Goal: Information Seeking & Learning: Check status

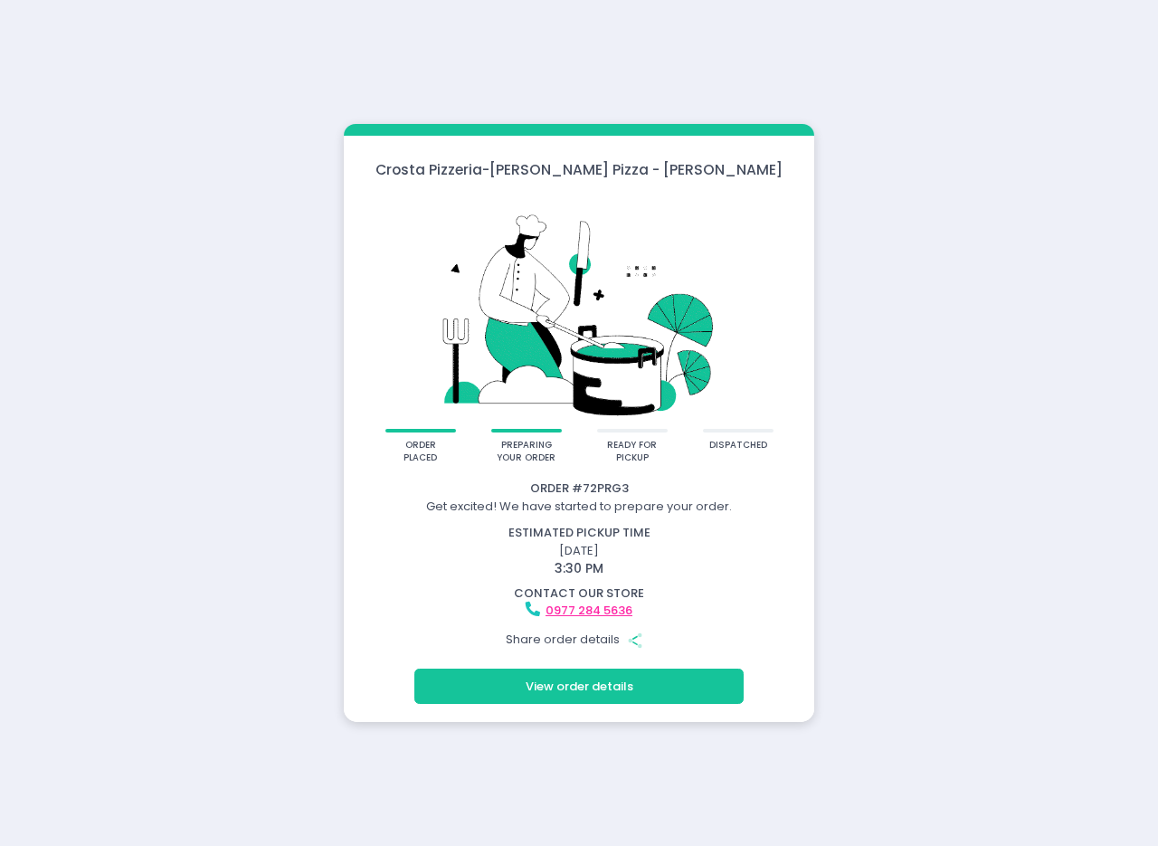
click at [973, 138] on div "[PERSON_NAME] Pizzeria - [PERSON_NAME] Pizza - [PERSON_NAME] order placed prepa…" at bounding box center [579, 423] width 1158 height 846
click at [890, 436] on div "Crosta Pizzeria - Crosta Pizza - Salcedo order placed preparing your order read…" at bounding box center [579, 423] width 1158 height 846
